Goal: Entertainment & Leisure: Consume media (video, audio)

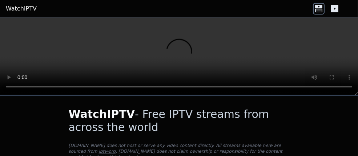
scroll to position [73, 0]
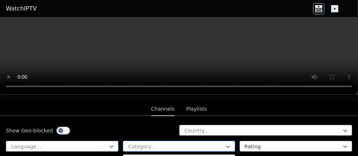
click at [148, 143] on div at bounding box center [176, 146] width 97 height 7
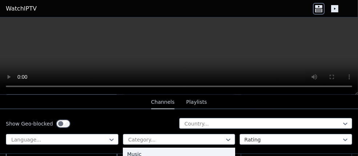
scroll to position [196, 0]
click at [157, 152] on div "Movies" at bounding box center [179, 155] width 113 height 13
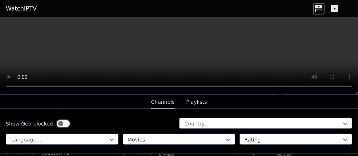
scroll to position [1234, 0]
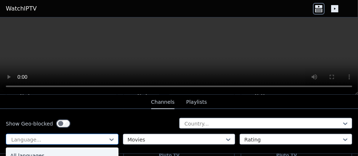
click at [83, 140] on div at bounding box center [59, 139] width 97 height 7
click at [21, 149] on div "Spanish" at bounding box center [62, 148] width 113 height 13
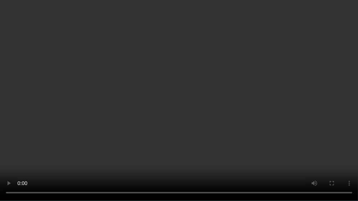
click at [206, 141] on video at bounding box center [179, 100] width 358 height 201
drag, startPoint x: 270, startPoint y: 184, endPoint x: 88, endPoint y: 168, distance: 182.8
click at [88, 156] on video at bounding box center [179, 100] width 358 height 201
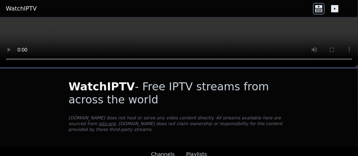
click at [336, 7] on icon at bounding box center [334, 8] width 7 height 7
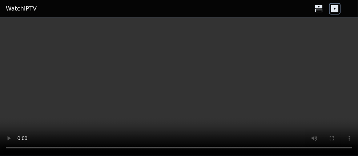
click at [336, 7] on icon at bounding box center [334, 8] width 7 height 7
click at [317, 8] on icon at bounding box center [319, 9] width 12 height 12
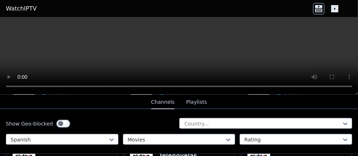
scroll to position [477, 0]
click at [277, 63] on video at bounding box center [179, 55] width 358 height 77
drag, startPoint x: 358, startPoint y: 4, endPoint x: 88, endPoint y: 97, distance: 285.8
click at [88, 97] on nav "Channels Playlists" at bounding box center [179, 102] width 358 height 15
click at [81, 86] on video at bounding box center [179, 55] width 358 height 77
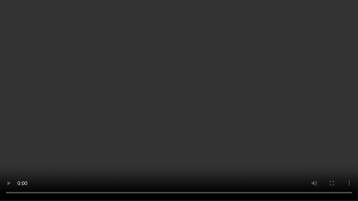
click at [318, 137] on video at bounding box center [179, 100] width 358 height 201
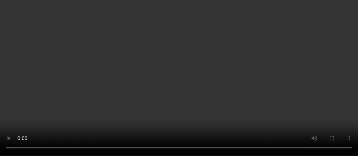
scroll to position [550, 0]
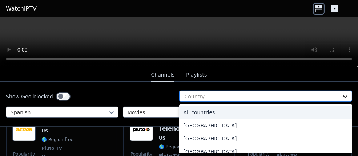
click at [342, 95] on icon at bounding box center [345, 96] width 7 height 7
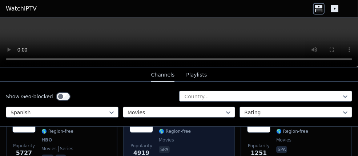
scroll to position [73, 0]
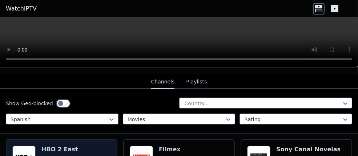
click at [29, 148] on img at bounding box center [23, 157] width 23 height 23
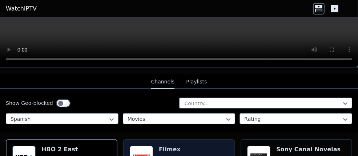
click at [164, 146] on h6 "Filmex" at bounding box center [175, 149] width 32 height 7
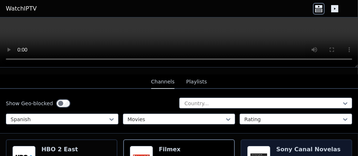
click at [283, 146] on h6 "Sony Canal Novelas" at bounding box center [308, 149] width 64 height 7
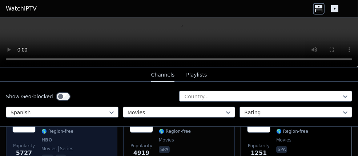
scroll to position [145, 0]
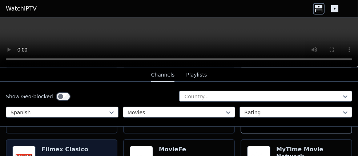
click at [51, 146] on h6 "Filmex Clasico" at bounding box center [64, 149] width 47 height 7
click at [62, 146] on h6 "Filmex Clasico" at bounding box center [64, 149] width 47 height 7
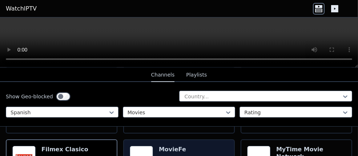
click at [170, 146] on h6 "MovieFe" at bounding box center [175, 149] width 32 height 7
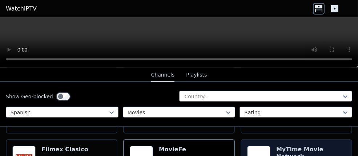
click at [309, 146] on h6 "MyTime Movie Network" at bounding box center [310, 153] width 69 height 15
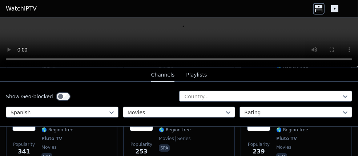
scroll to position [218, 0]
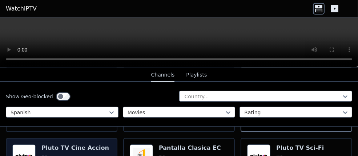
click at [51, 145] on h6 "Pluto TV Cine Accion" at bounding box center [75, 148] width 68 height 7
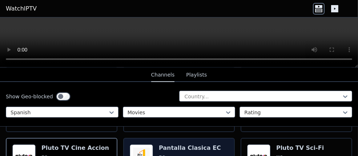
click at [180, 145] on h6 "Pantalla Clasica EC" at bounding box center [190, 148] width 62 height 7
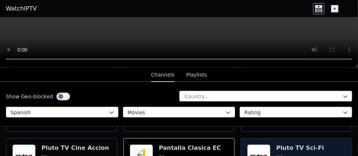
click at [280, 145] on h6 "Pluto TV Sci-Fi" at bounding box center [300, 148] width 48 height 7
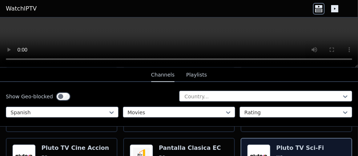
click at [280, 145] on h6 "Pluto TV Sci-Fi" at bounding box center [300, 148] width 48 height 7
click at [265, 148] on img at bounding box center [258, 156] width 23 height 23
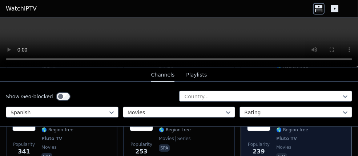
scroll to position [291, 0]
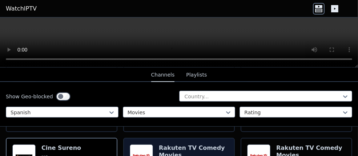
click at [177, 145] on h6 "Rakuten TV Comedy Movies" at bounding box center [193, 152] width 69 height 15
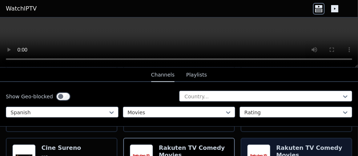
click at [288, 145] on h6 "Rakuten TV Comedy Movies" at bounding box center [310, 152] width 69 height 15
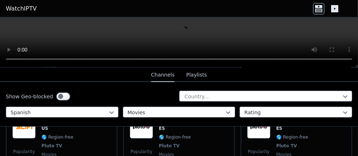
scroll to position [364, 0]
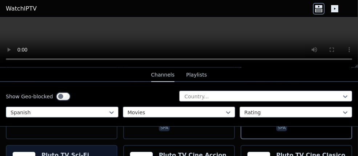
click at [48, 152] on h6 "Pluto TV Sci-Fi" at bounding box center [65, 155] width 48 height 7
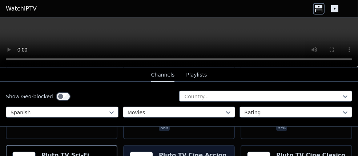
click at [178, 152] on h6 "Pluto TV Cine Accion" at bounding box center [193, 155] width 68 height 7
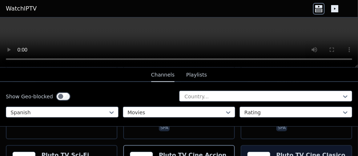
click at [282, 152] on h6 "Pluto TV Cine Clasico" at bounding box center [310, 155] width 69 height 7
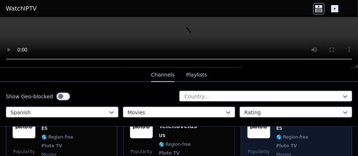
scroll to position [436, 0]
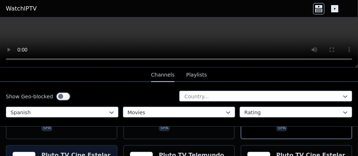
click at [72, 152] on h6 "Pluto TV Cine Estelar" at bounding box center [75, 155] width 69 height 7
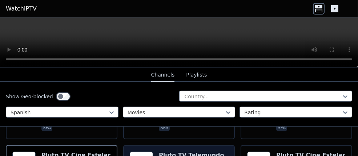
click at [184, 152] on h6 "Pluto TV Telemundo Telenovelas" at bounding box center [193, 159] width 69 height 15
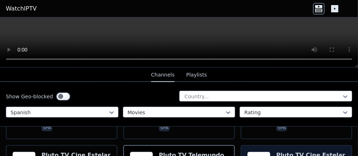
click at [290, 152] on h6 "Pluto TV Cine Estelar" at bounding box center [310, 155] width 69 height 7
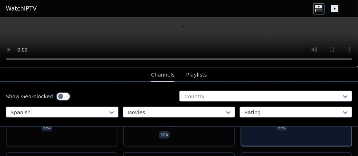
scroll to position [545, 0]
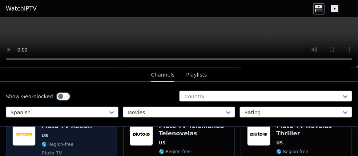
click at [42, 131] on div "Pluto TV Action US 🌎 Region-free Pluto TV movies spa" at bounding box center [66, 153] width 51 height 61
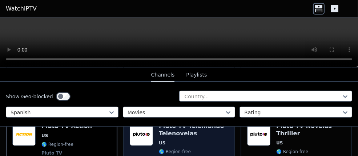
click at [164, 140] on span "US" at bounding box center [193, 143] width 69 height 6
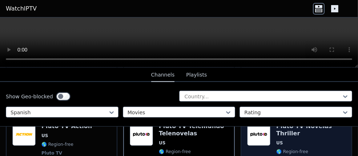
click at [259, 130] on img at bounding box center [258, 134] width 23 height 23
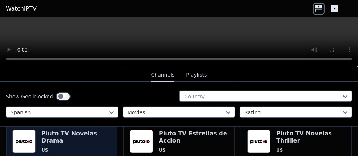
click at [21, 135] on img at bounding box center [23, 141] width 23 height 23
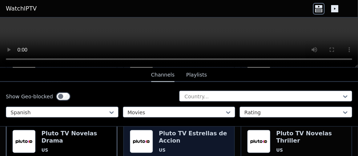
click at [139, 138] on img at bounding box center [141, 141] width 23 height 23
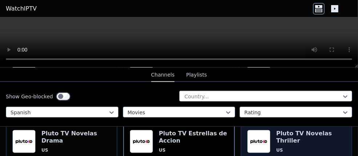
click at [253, 137] on img at bounding box center [258, 141] width 23 height 23
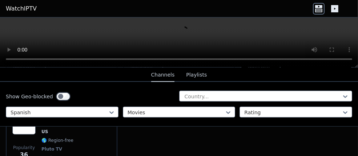
scroll to position [753, 0]
